Goal: Task Accomplishment & Management: Manage account settings

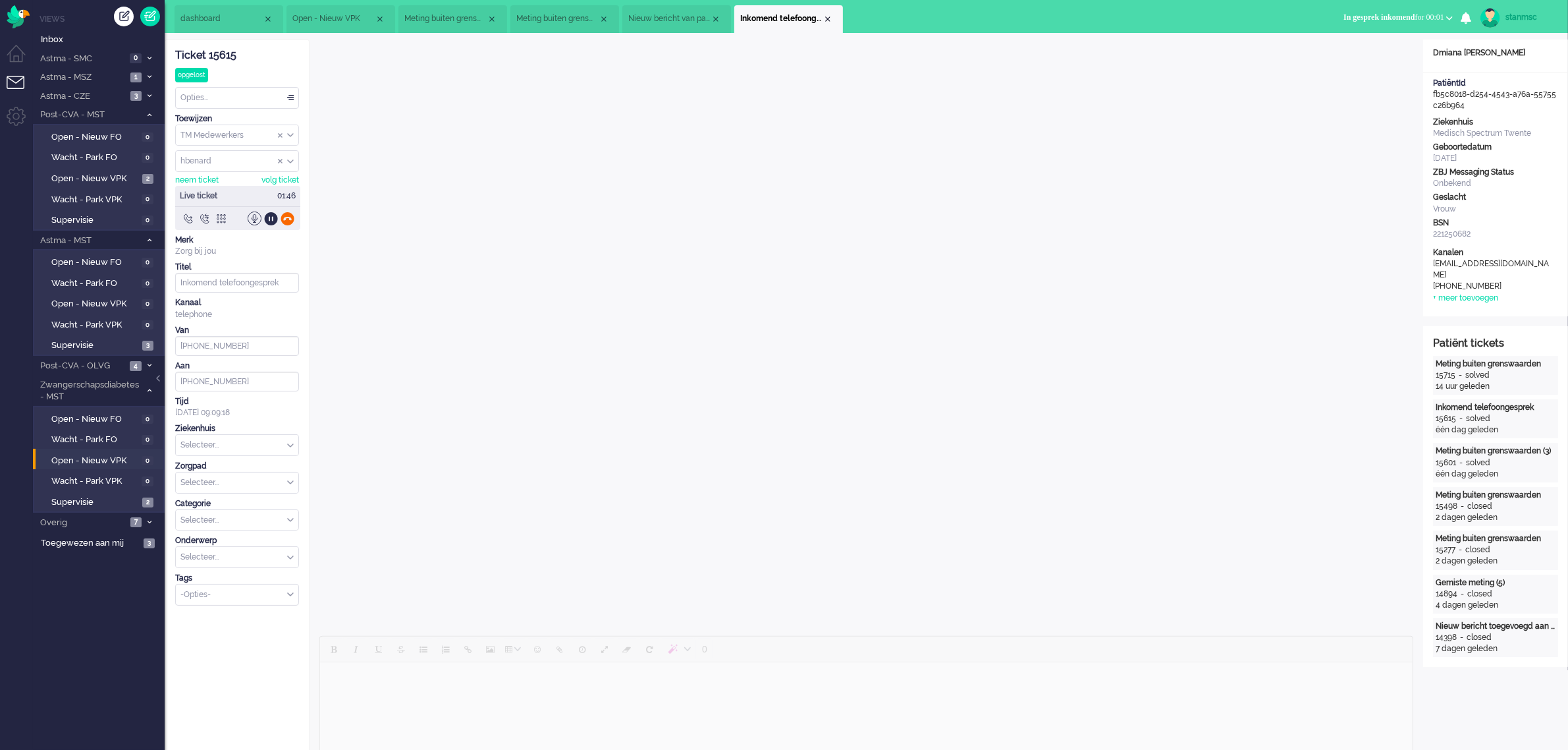
click at [286, 218] on div at bounding box center [287, 218] width 14 height 14
type input "[PHONE_NUMBER]"
click at [288, 402] on div "Selecteer..." at bounding box center [237, 400] width 122 height 21
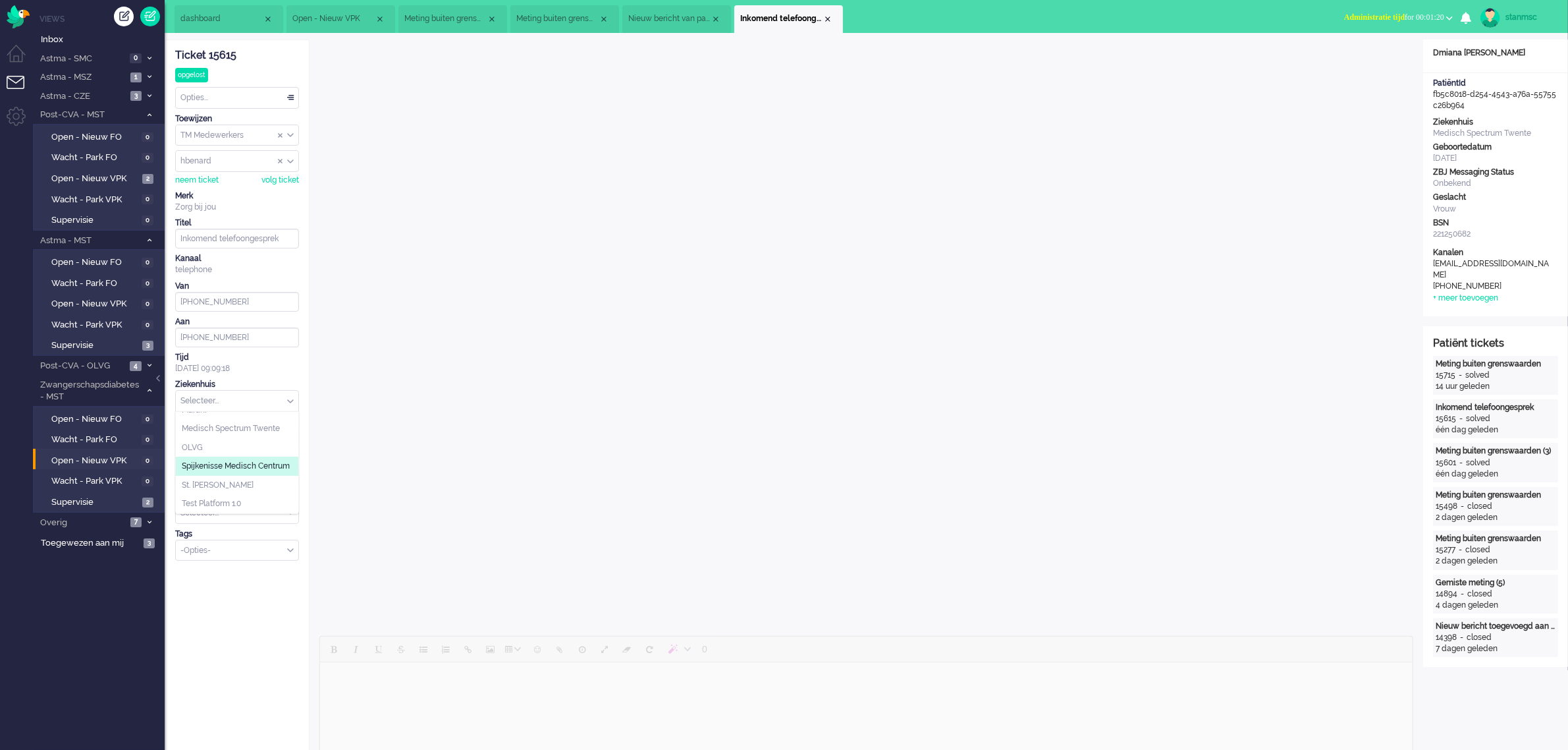
scroll to position [97, 0]
click at [246, 423] on span "Medisch Spectrum Twente" at bounding box center [231, 429] width 98 height 11
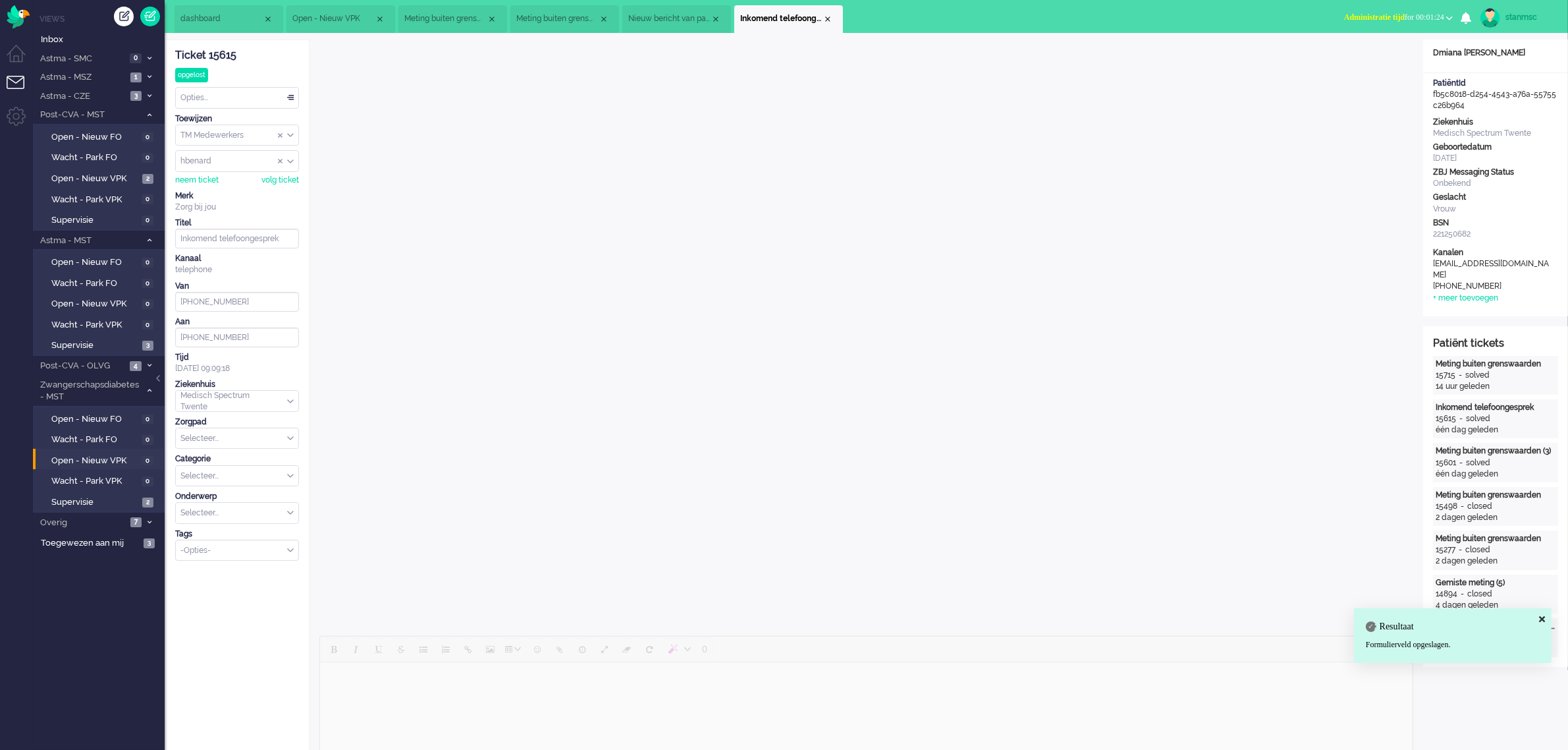
click at [290, 438] on div "Selecteer..." at bounding box center [237, 439] width 122 height 21
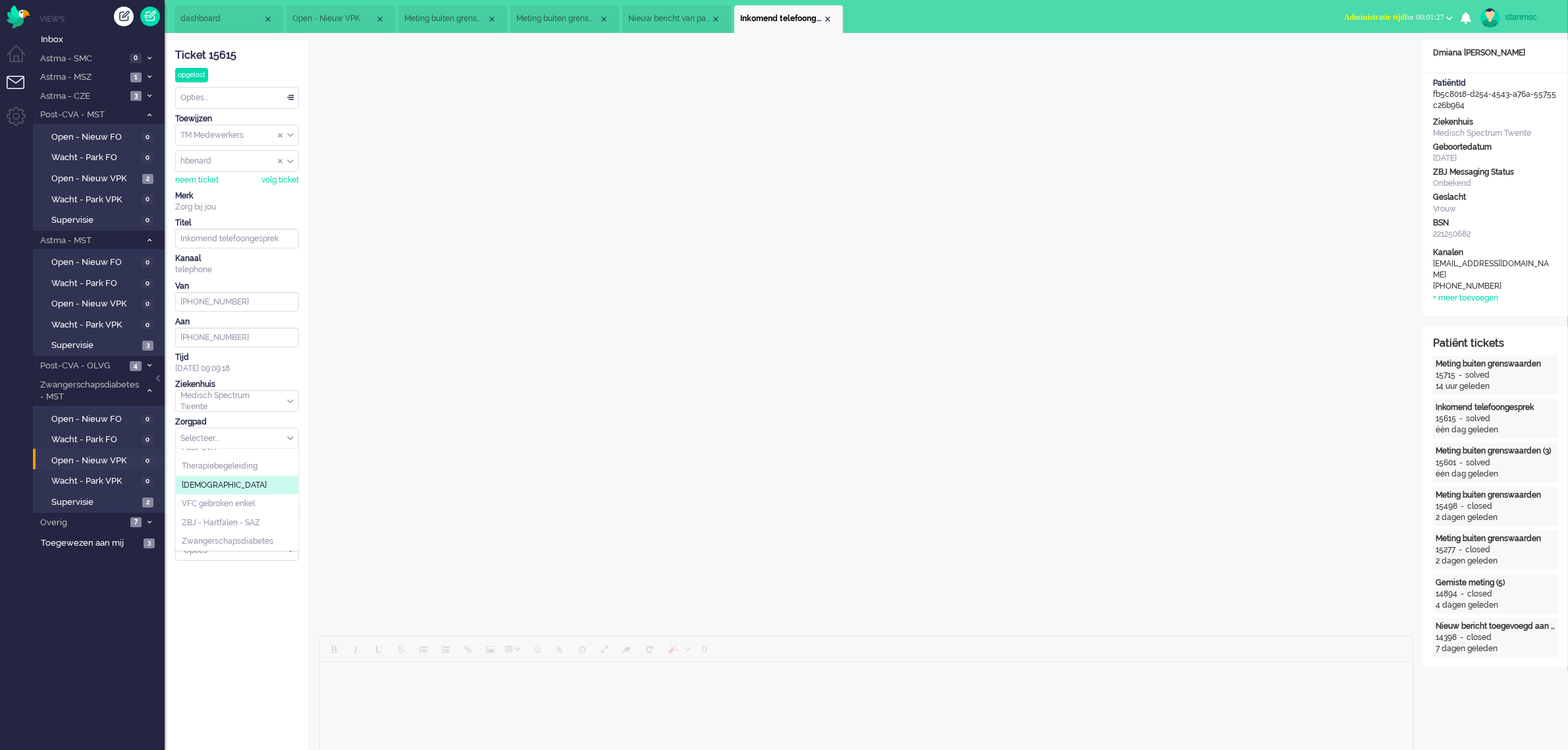
scroll to position [82, 0]
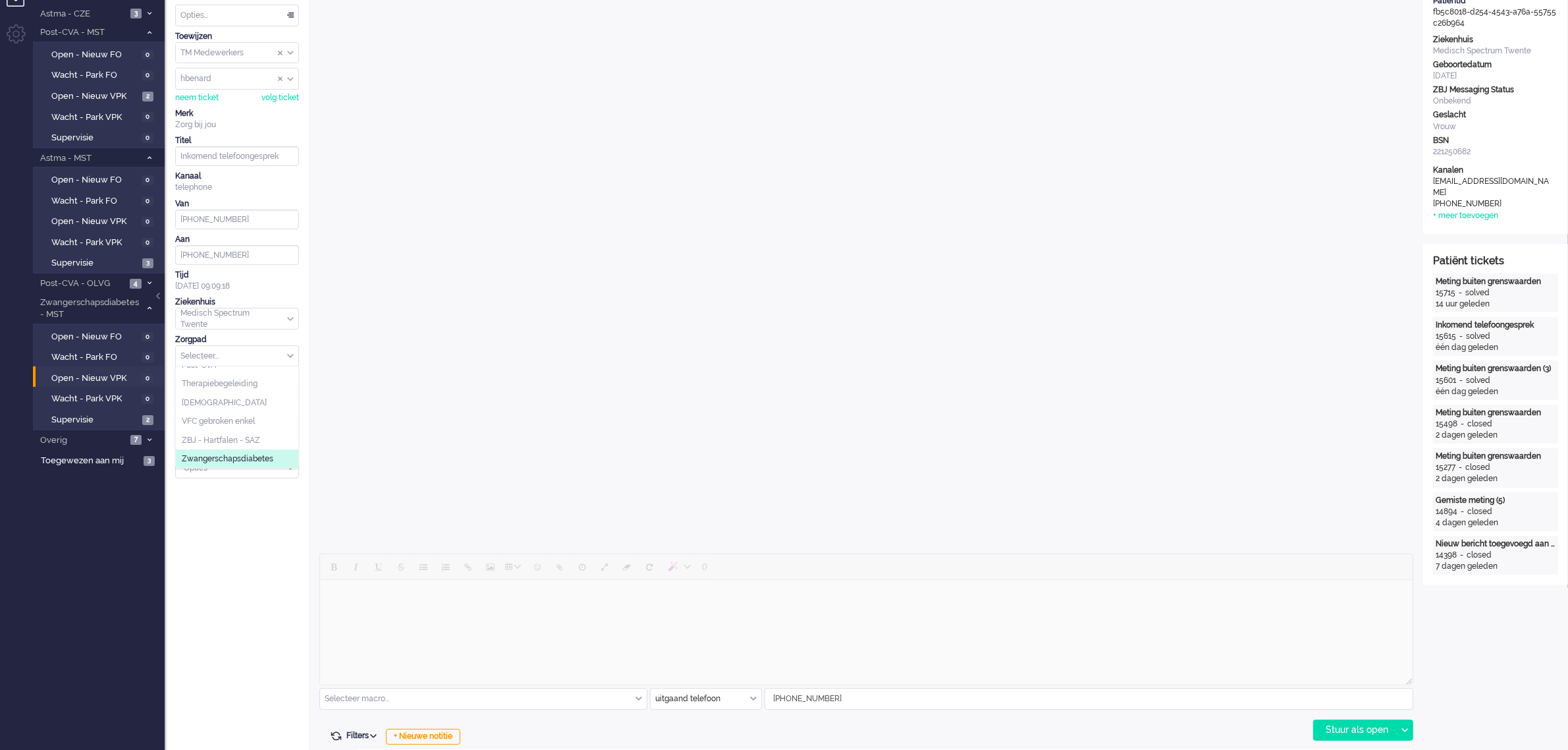
click at [242, 459] on span "Zwangerschapsdiabetes" at bounding box center [228, 459] width 92 height 11
click at [288, 394] on div "Selecteer..." at bounding box center [237, 394] width 122 height 21
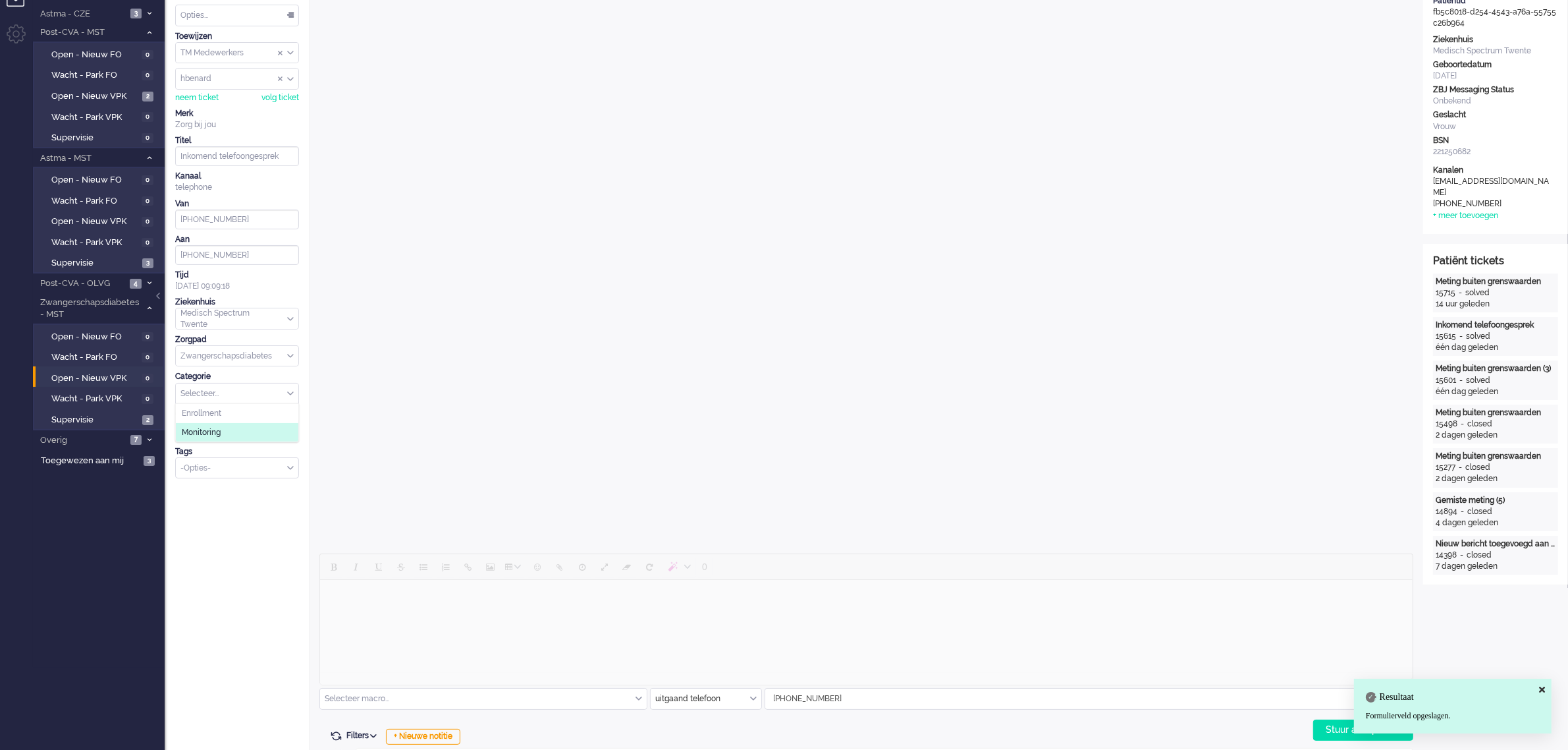
click at [231, 432] on li "Monitoring" at bounding box center [237, 433] width 122 height 19
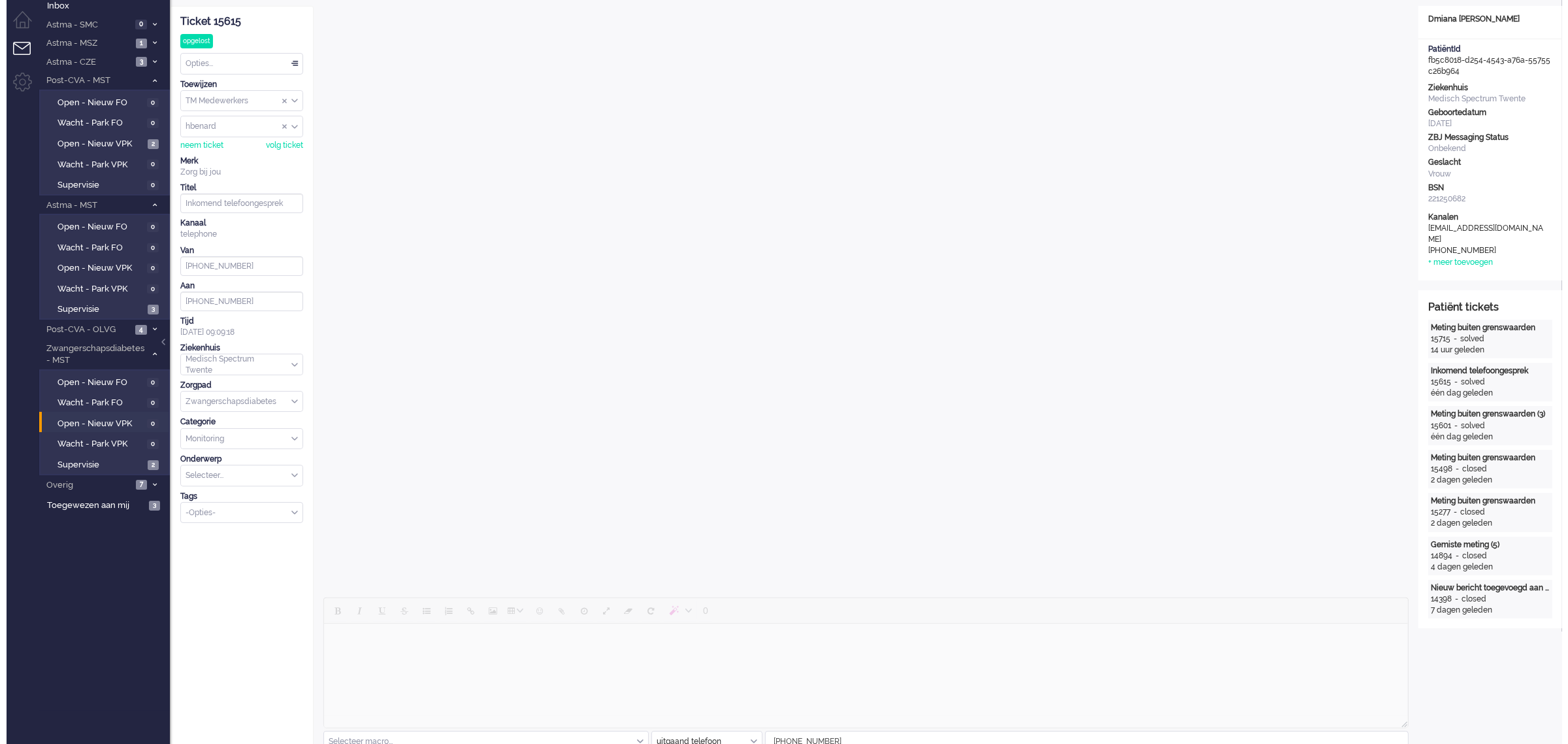
scroll to position [0, 0]
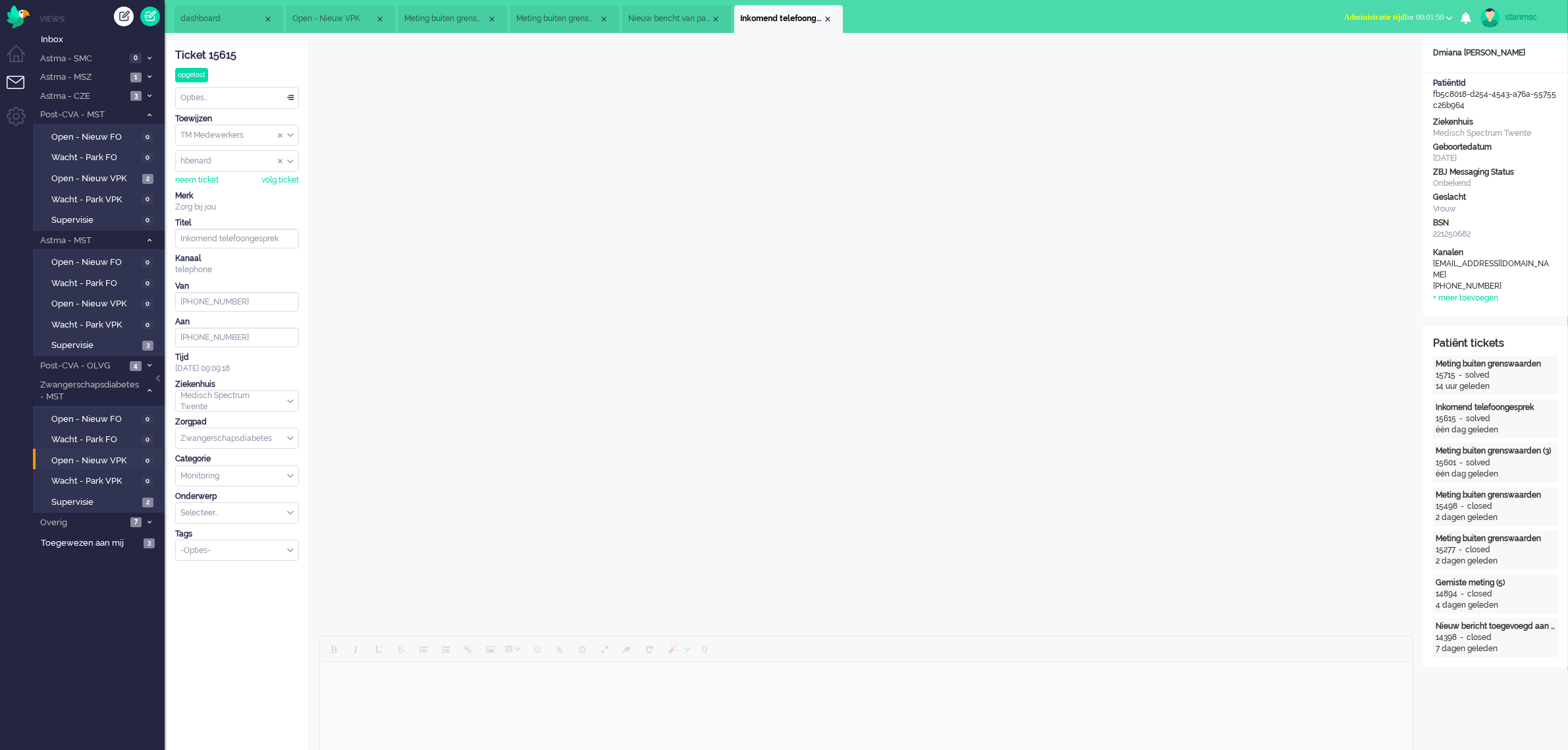
click at [1403, 15] on span "Administratie tijd for 00:01:50" at bounding box center [1394, 17] width 100 height 9
click at [1361, 58] on label "Online" at bounding box center [1397, 59] width 104 height 11
click at [826, 20] on div "Close tab" at bounding box center [828, 19] width 11 height 11
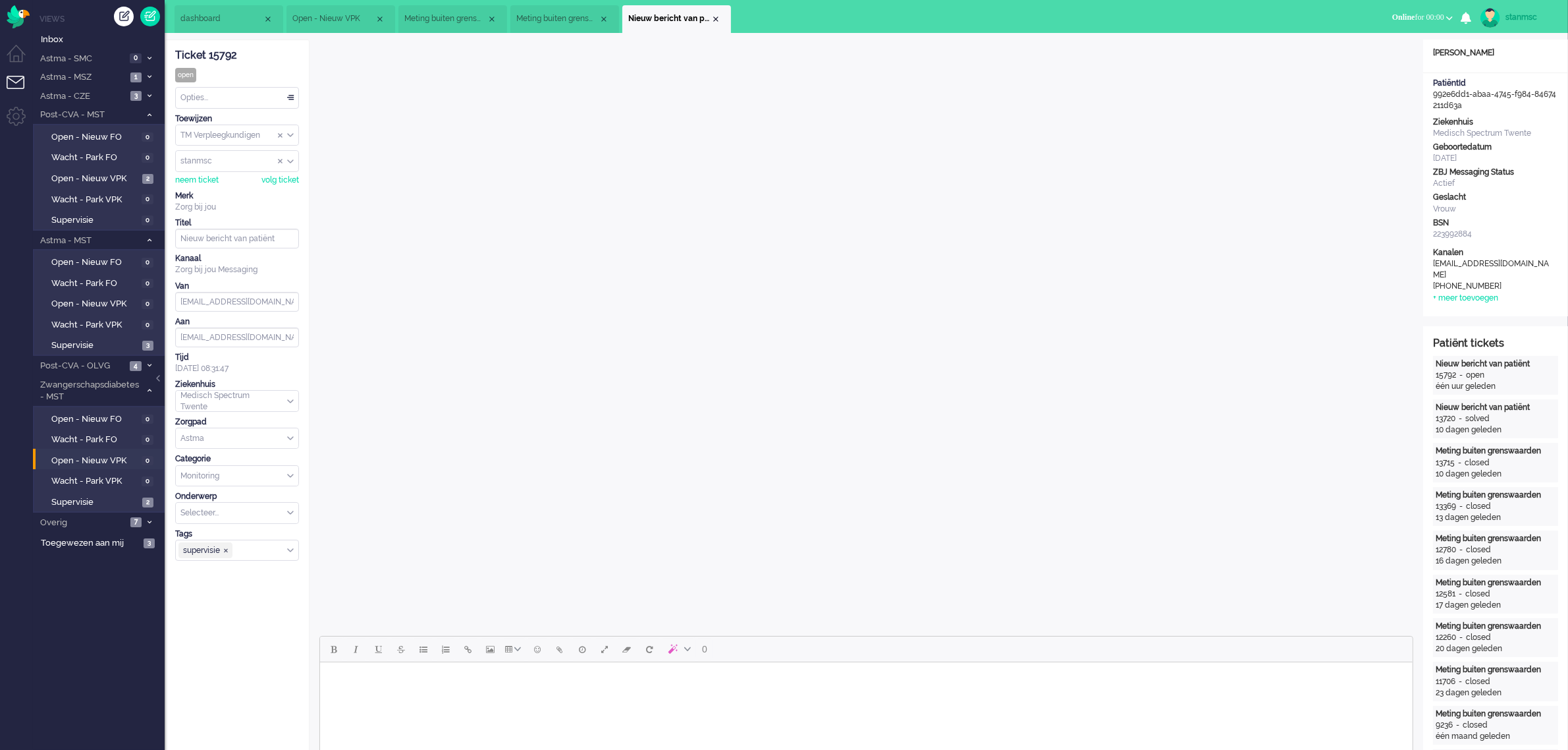
click at [540, 17] on span "Meting buiten grenswaarden (3)" at bounding box center [557, 19] width 82 height 11
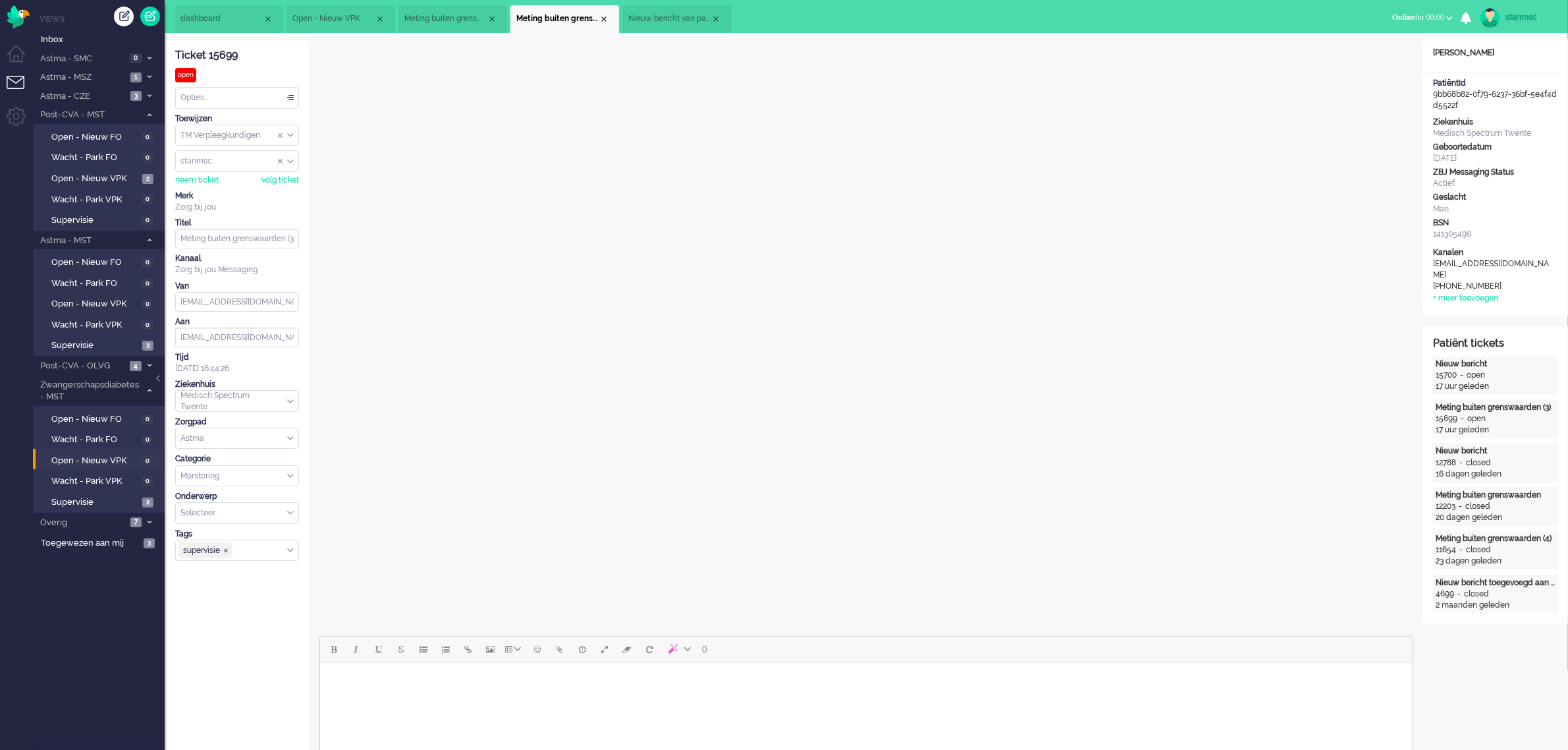
click at [443, 18] on span "Meting buiten grenswaarden (3)" at bounding box center [445, 19] width 82 height 11
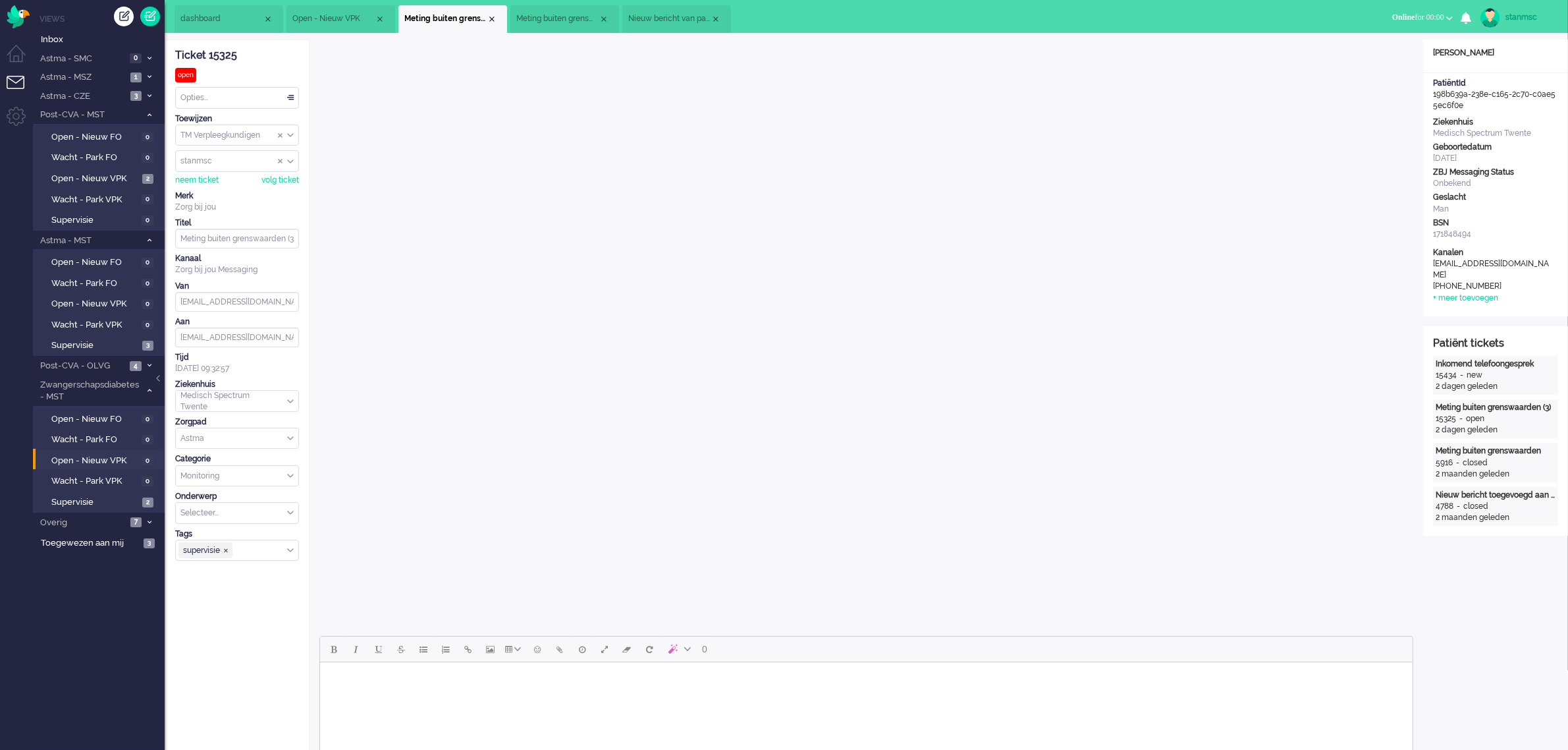
click at [352, 17] on span "Open - Nieuw VPK" at bounding box center [333, 19] width 82 height 11
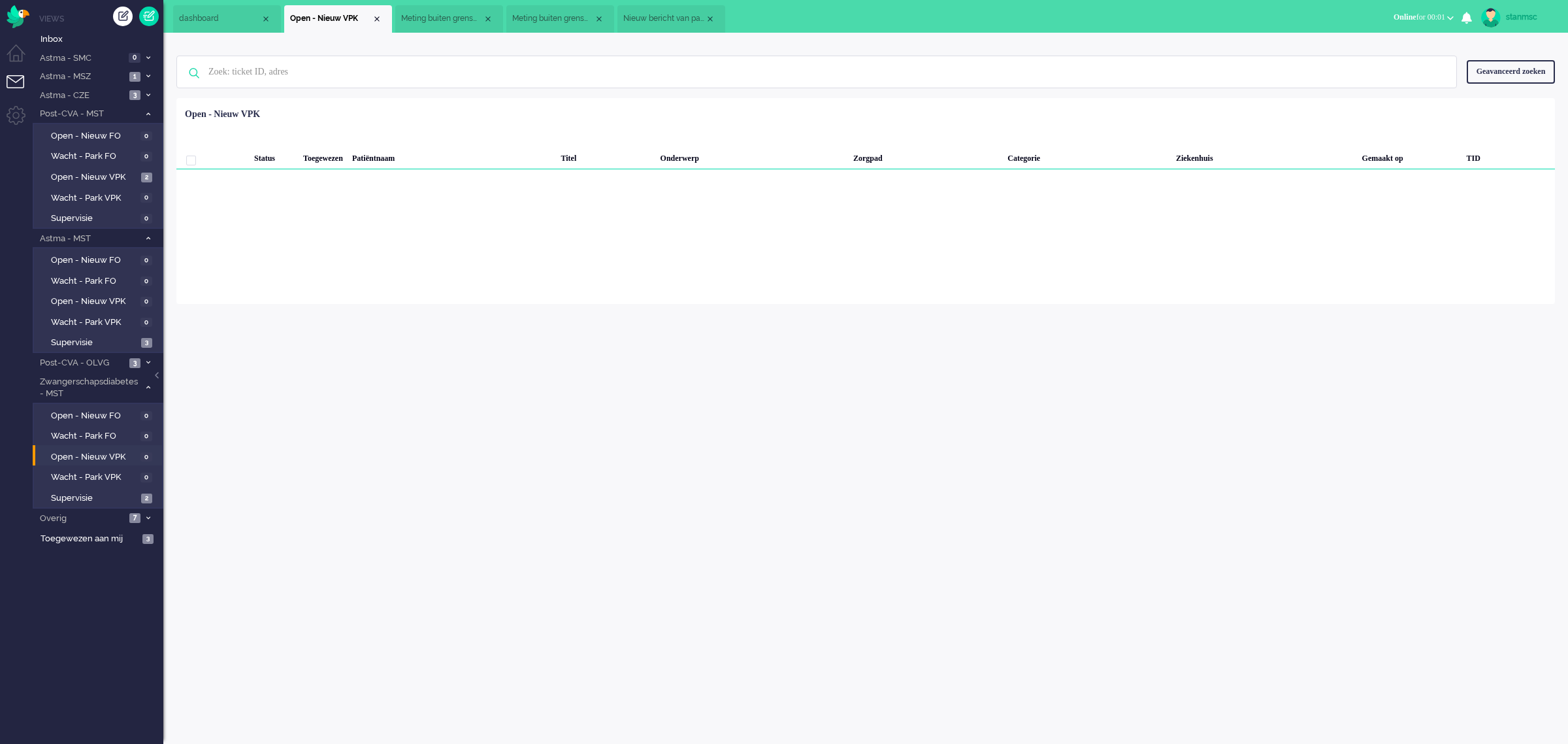
click at [1500, 13] on link "stanmsc" at bounding box center [1516, 18] width 76 height 20
click at [1488, 87] on link "Instellingen" at bounding box center [1516, 88] width 90 height 13
select select
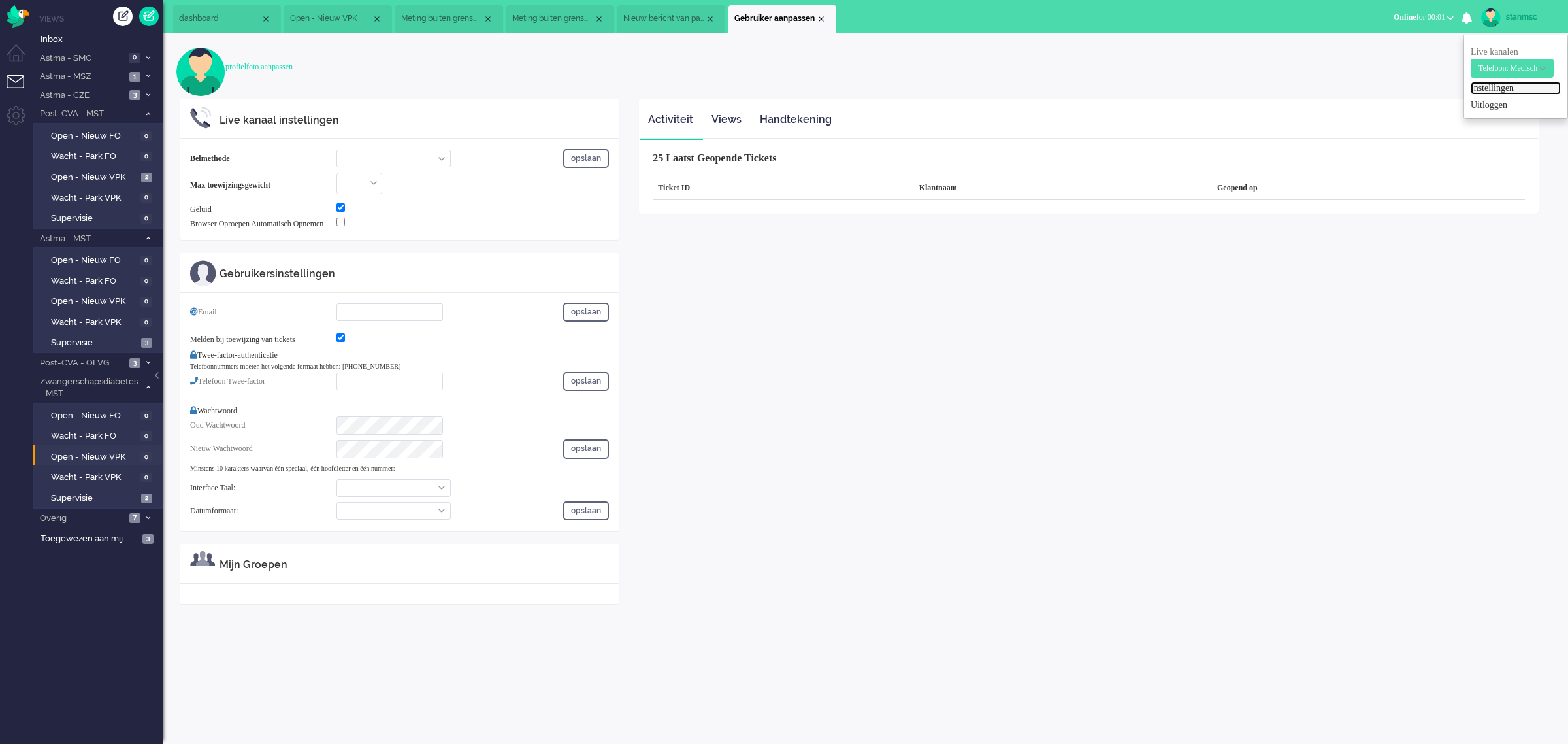
select select "inbound-new"
type input "[PHONE_NUMBER]"
checkbox input "true"
type input "[EMAIL_ADDRESS][DOMAIN_NAME]"
checkbox input "true"
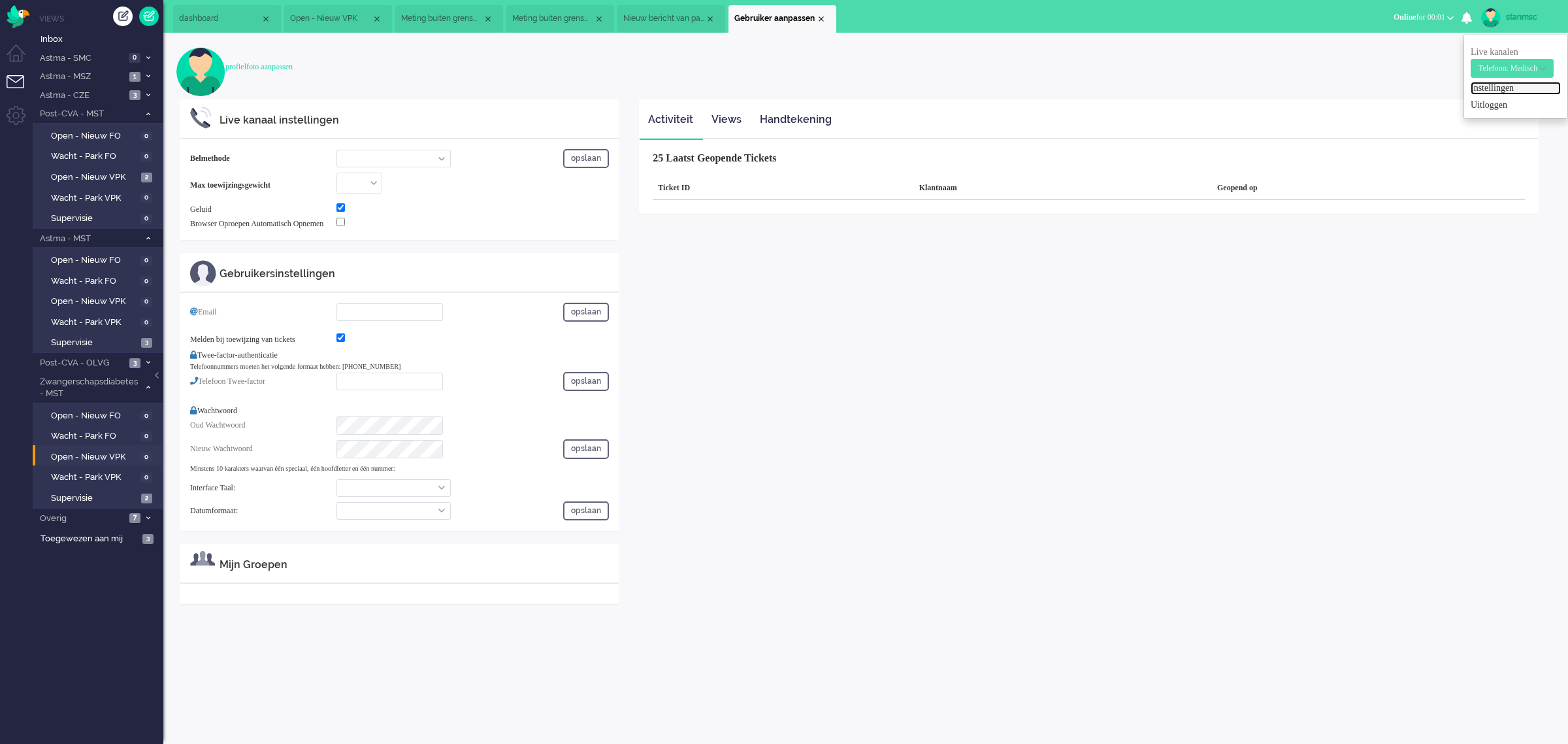
type input "[PHONE_NUMBER]"
select select "nl"
select select "nl_NL"
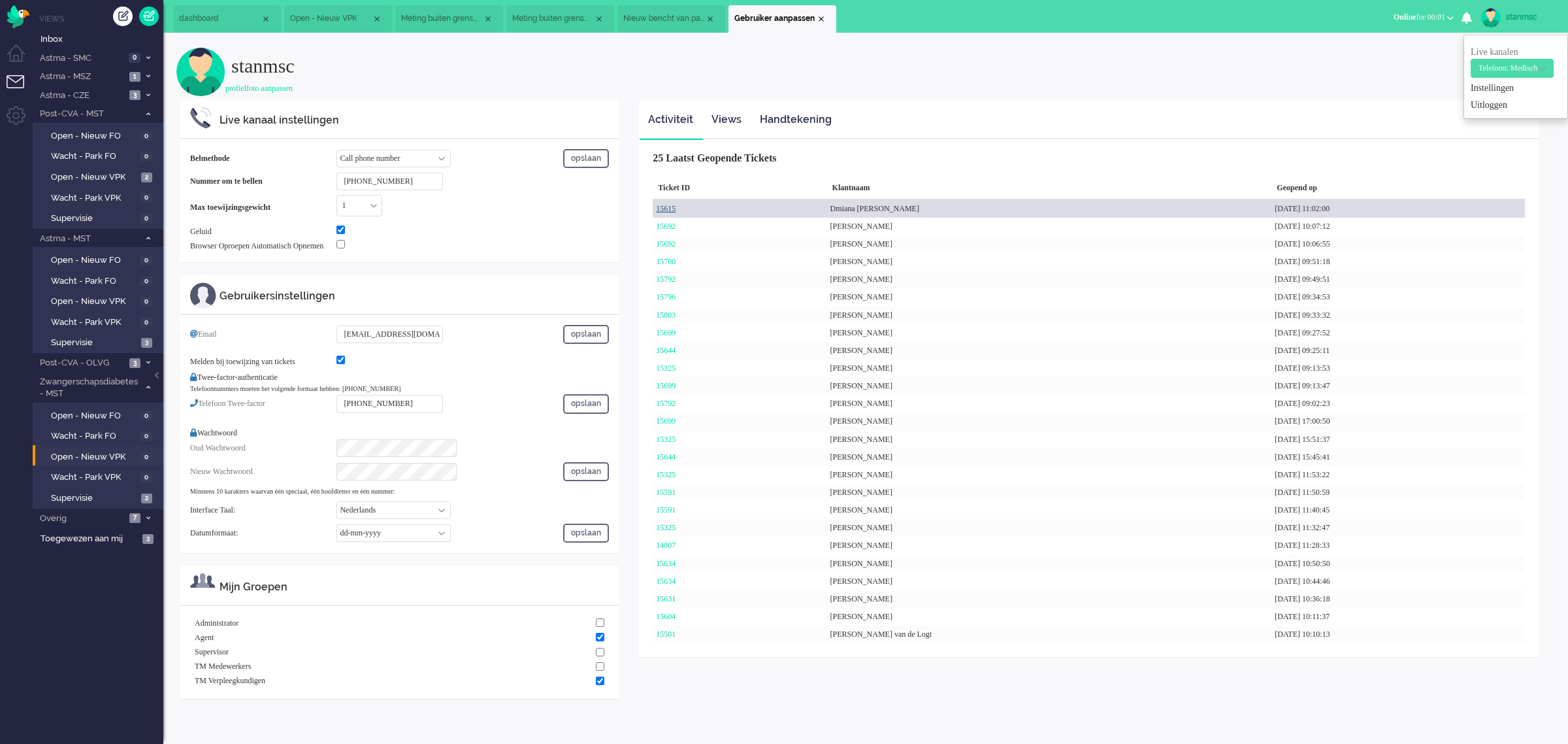
click at [672, 208] on link "15615" at bounding box center [666, 209] width 20 height 9
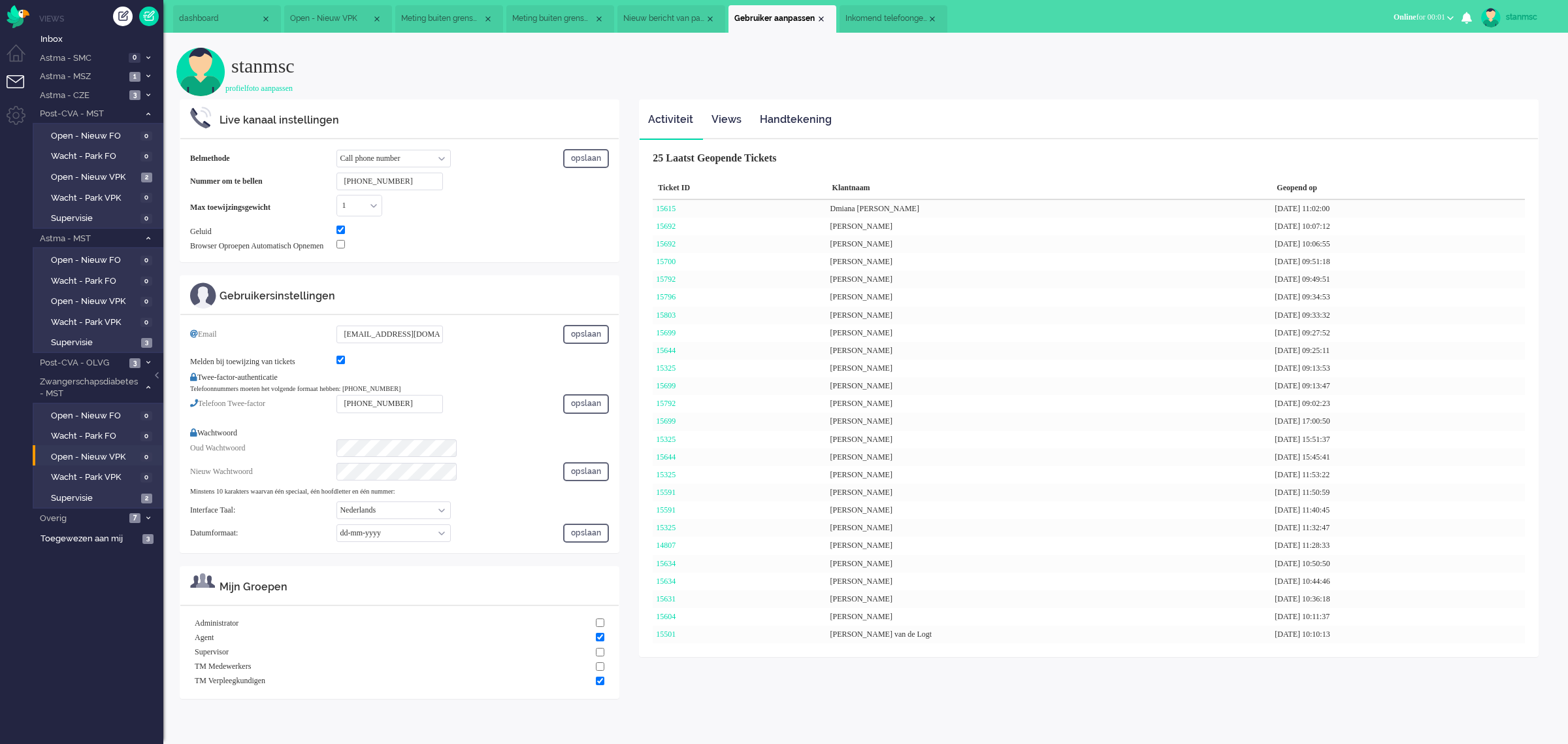
click at [884, 19] on span "Inkomend telefoongesprek" at bounding box center [886, 19] width 82 height 11
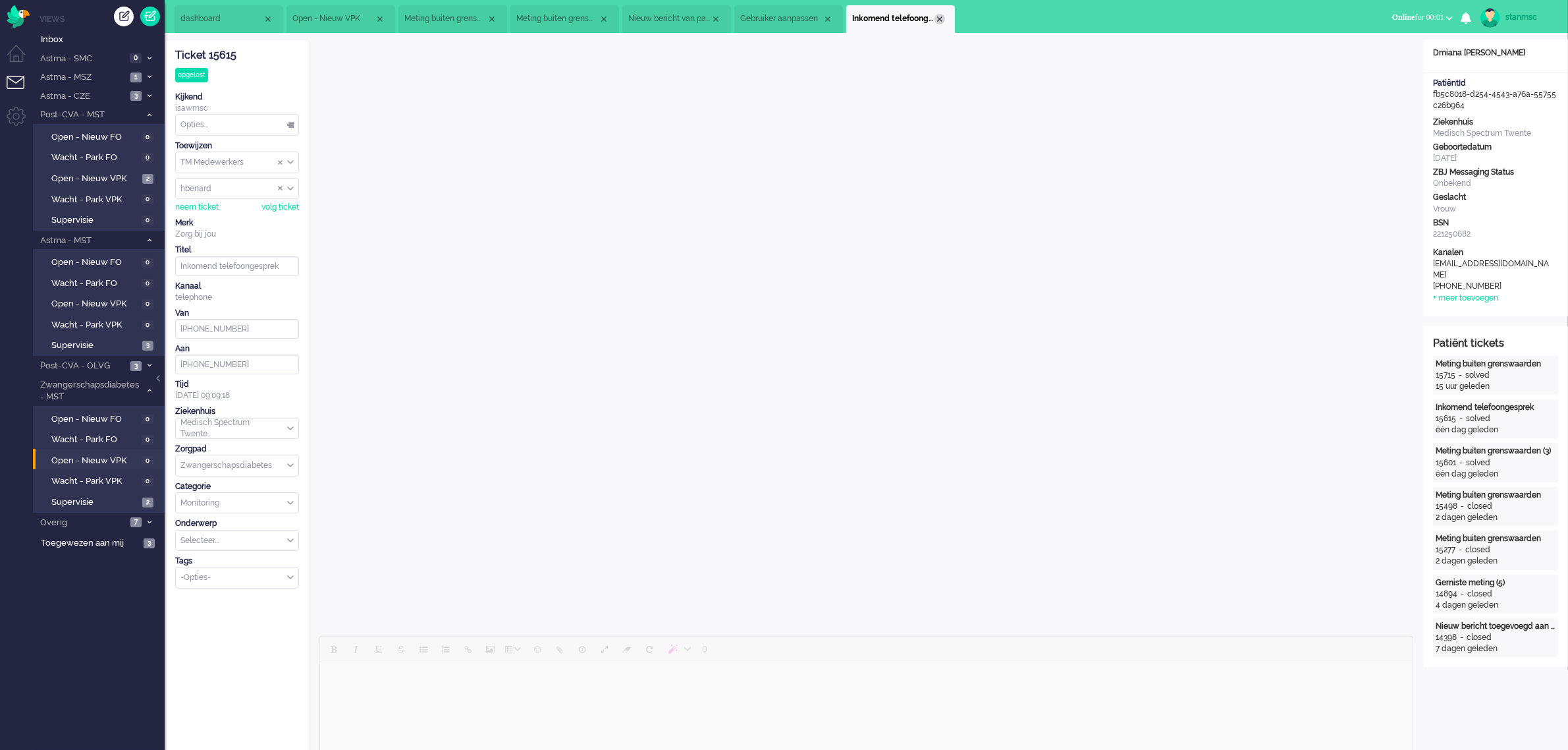
click at [940, 21] on div "Close tab" at bounding box center [940, 19] width 11 height 11
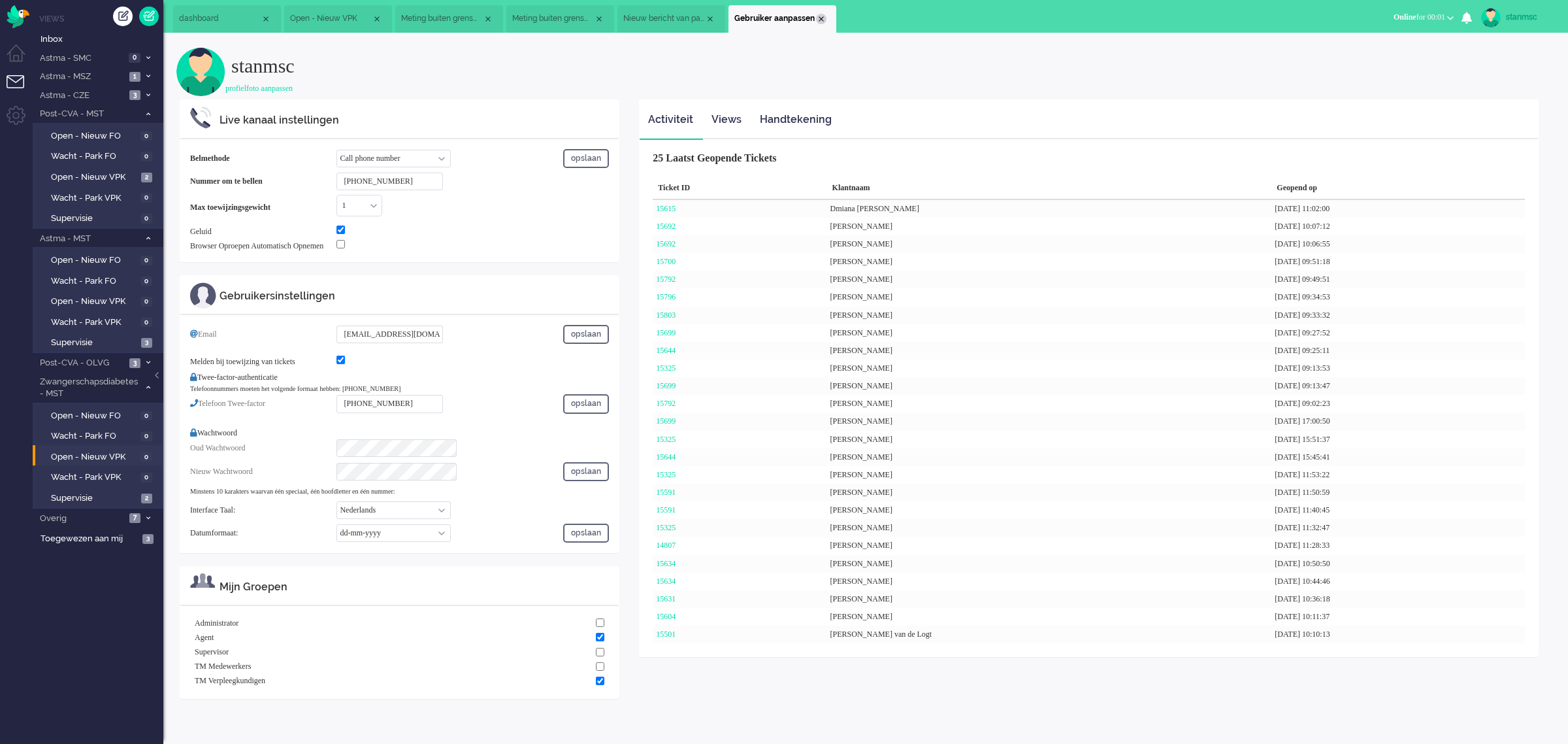
click at [821, 17] on div "Close tab" at bounding box center [821, 19] width 11 height 11
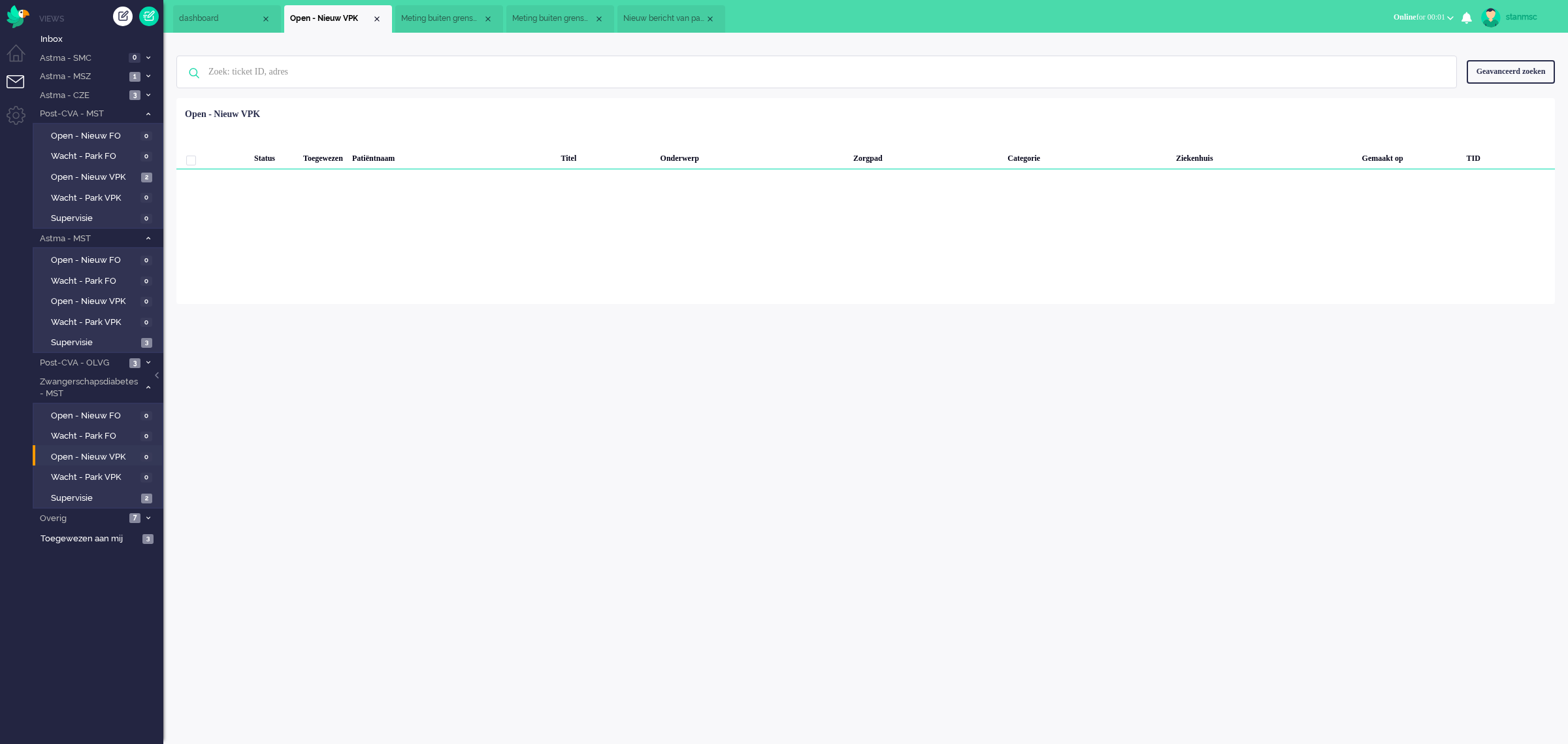
click at [1447, 17] on b "button" at bounding box center [1450, 18] width 7 height 5
click at [1379, 44] on label "Niet beschikbaar" at bounding box center [1399, 44] width 103 height 11
